Goal: Task Accomplishment & Management: Complete application form

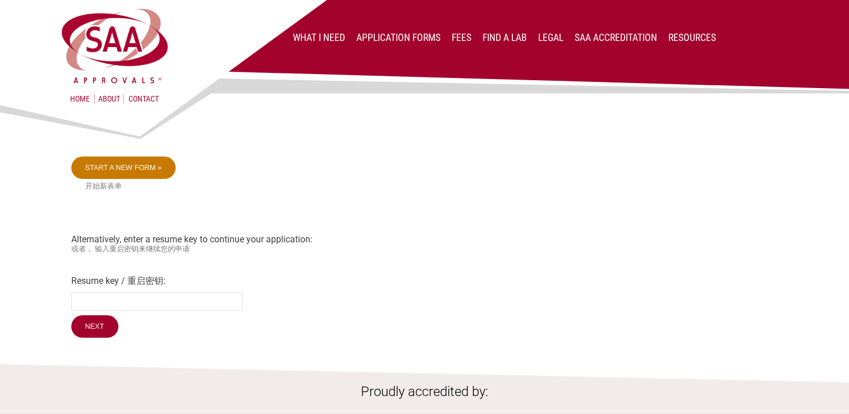
click at [121, 168] on link "Start a new form »" at bounding box center [123, 168] width 105 height 22
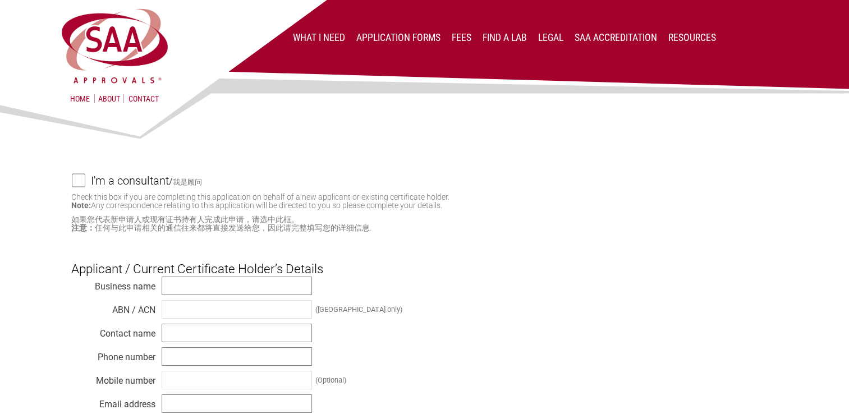
click at [80, 182] on input "I'm a consultant / 我是顾问" at bounding box center [78, 180] width 13 height 14
checkbox input "true"
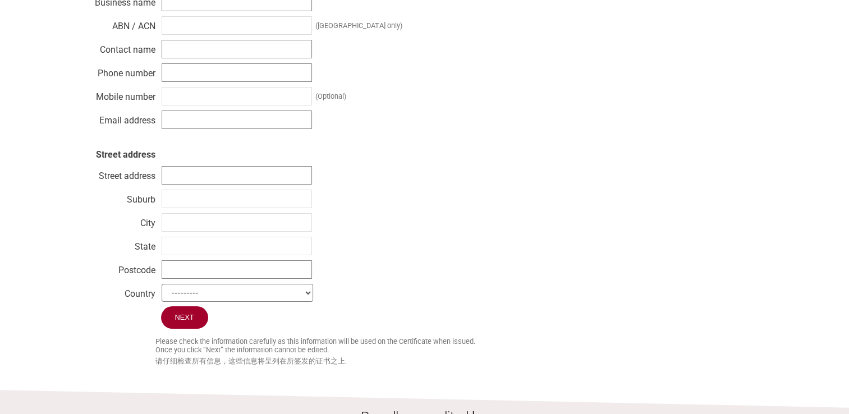
scroll to position [561, 0]
